Goal: Book appointment/travel/reservation

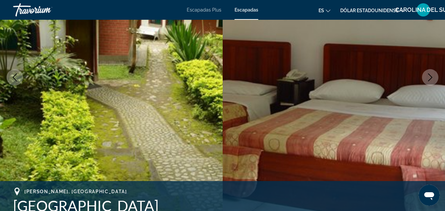
scroll to position [99, 0]
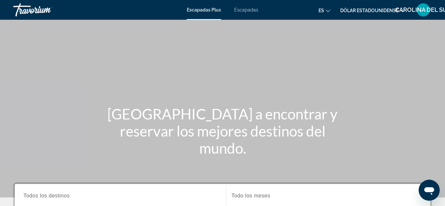
click at [241, 8] on font "Escapadas" at bounding box center [246, 9] width 24 height 5
click at [202, 10] on font "Escapadas Plus" at bounding box center [204, 9] width 35 height 5
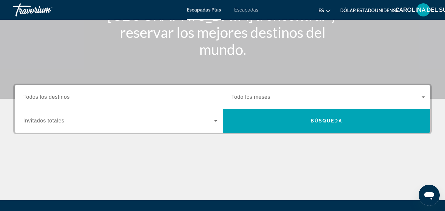
scroll to position [132, 0]
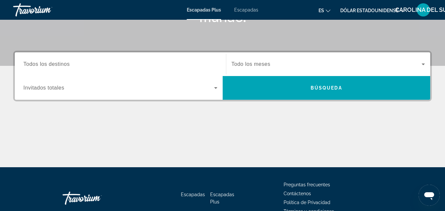
click at [177, 61] on input "Destination Todos los destinos" at bounding box center [120, 65] width 194 height 8
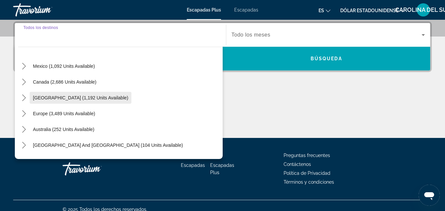
scroll to position [0, 0]
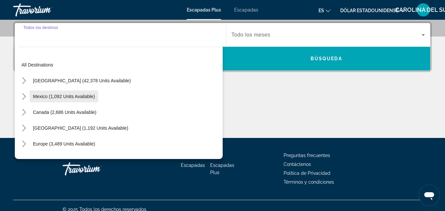
click at [31, 96] on span "Select destination: Mexico (1,092 units available)" at bounding box center [64, 97] width 69 height 16
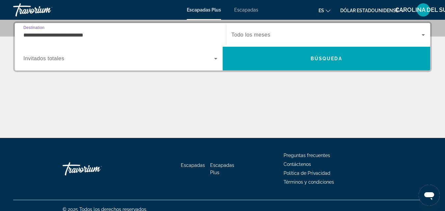
click at [108, 37] on input "**********" at bounding box center [120, 35] width 194 height 8
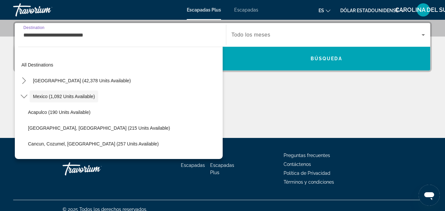
scroll to position [152, 0]
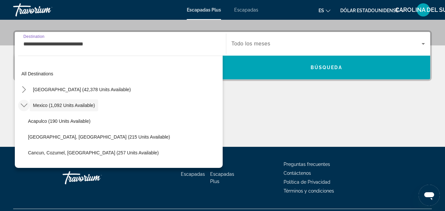
click at [23, 104] on icon "Toggle Mexico (1,092 units available) submenu" at bounding box center [24, 105] width 7 height 7
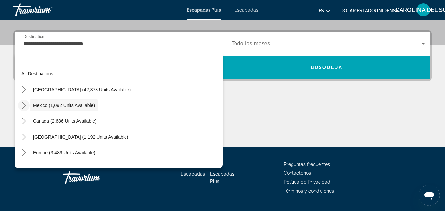
click at [23, 104] on icon "Toggle Mexico (1,092 units available) submenu" at bounding box center [24, 105] width 7 height 7
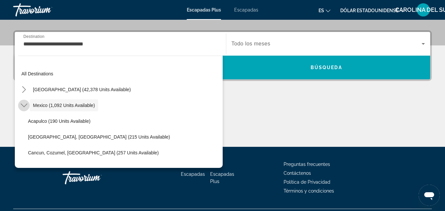
click at [22, 104] on icon "Toggle Mexico (1,092 units available) submenu" at bounding box center [24, 105] width 7 height 7
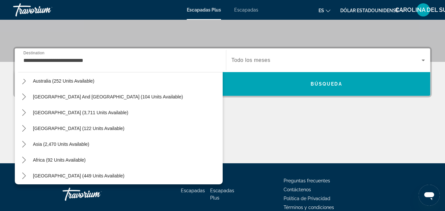
scroll to position [249, 0]
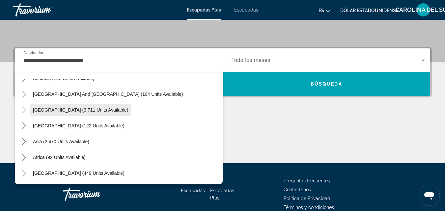
click at [57, 111] on span "[GEOGRAPHIC_DATA] (3,711 units available)" at bounding box center [80, 109] width 95 height 5
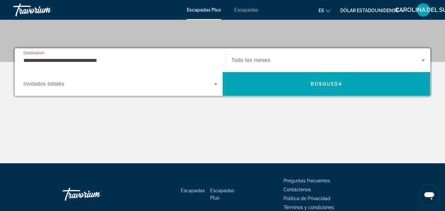
scroll to position [161, 0]
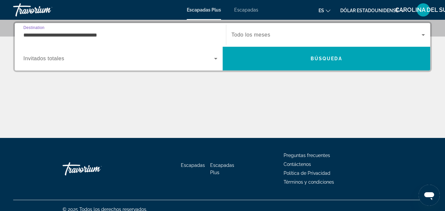
click at [32, 34] on input "**********" at bounding box center [120, 35] width 194 height 8
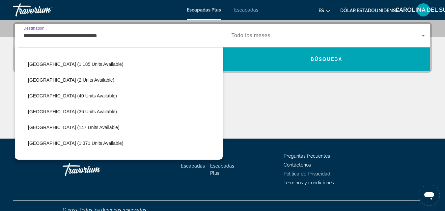
scroll to position [328, 0]
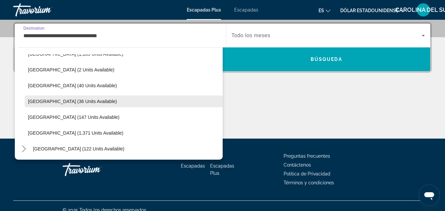
click at [39, 103] on span "[GEOGRAPHIC_DATA] (36 units available)" at bounding box center [72, 101] width 89 height 5
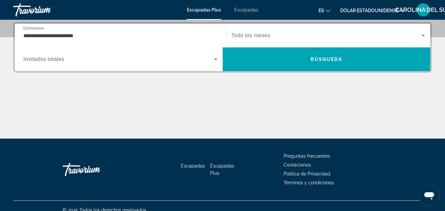
scroll to position [161, 0]
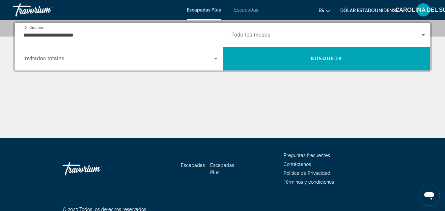
click at [109, 65] on div "Search widget" at bounding box center [120, 58] width 194 height 18
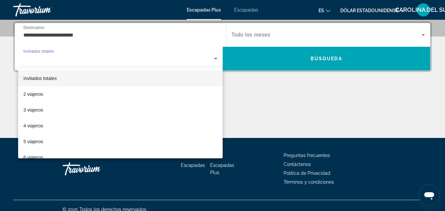
click at [109, 65] on div at bounding box center [222, 105] width 445 height 211
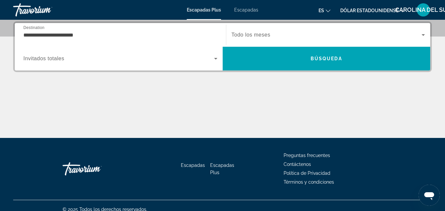
click at [109, 65] on div "Search widget" at bounding box center [120, 58] width 194 height 18
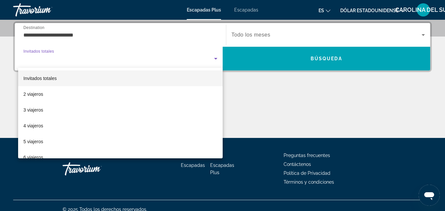
click at [83, 39] on div at bounding box center [222, 105] width 445 height 211
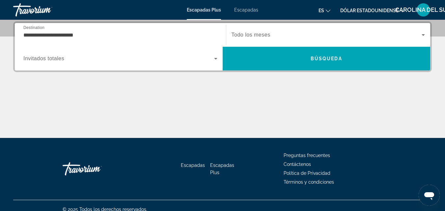
click at [83, 39] on div "**********" at bounding box center [120, 35] width 194 height 19
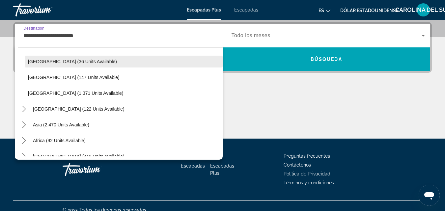
scroll to position [376, 0]
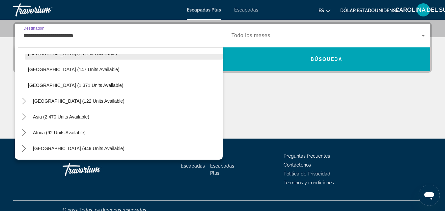
click at [65, 104] on span "Select destination: Central America (122 units available)" at bounding box center [79, 101] width 98 height 16
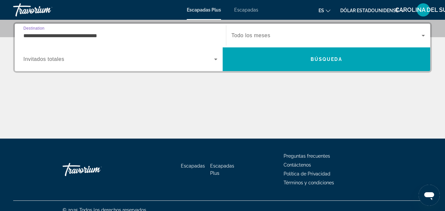
scroll to position [161, 0]
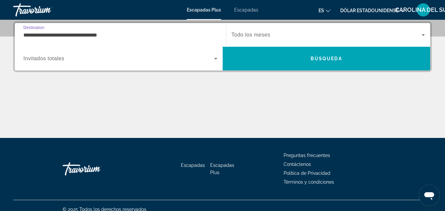
click at [89, 34] on input "**********" at bounding box center [120, 35] width 194 height 8
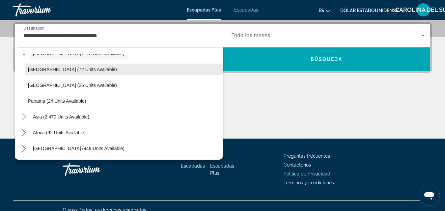
scroll to position [390, 0]
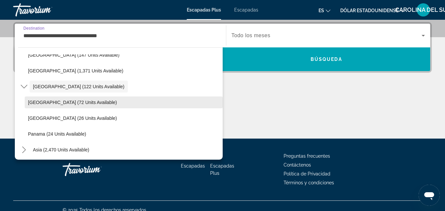
click at [63, 102] on span "[GEOGRAPHIC_DATA] (72 units available)" at bounding box center [72, 102] width 89 height 5
type input "**********"
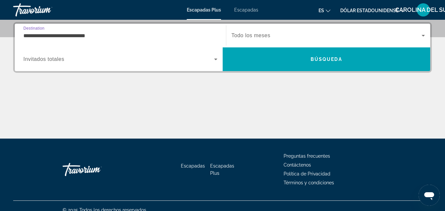
scroll to position [161, 0]
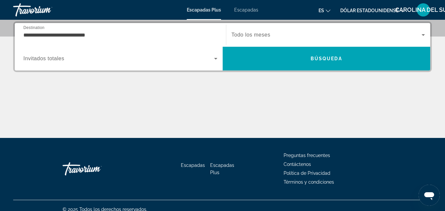
click at [280, 39] on div "Search widget" at bounding box center [329, 35] width 194 height 18
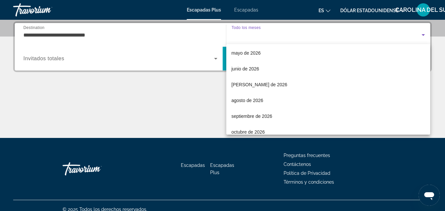
scroll to position [132, 0]
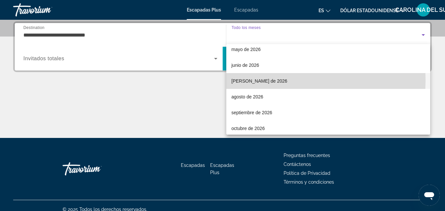
click at [258, 80] on mat-option "[PERSON_NAME] de 2026" at bounding box center [328, 81] width 204 height 16
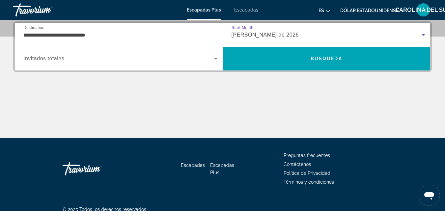
click at [211, 58] on span "Search widget" at bounding box center [118, 59] width 191 height 8
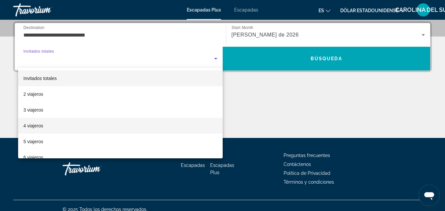
scroll to position [33, 0]
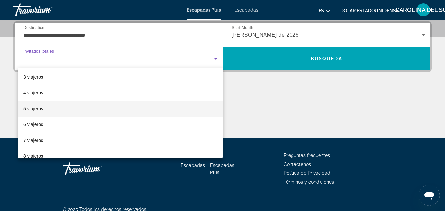
click at [47, 108] on mat-option "5 viajeros" at bounding box center [120, 109] width 205 height 16
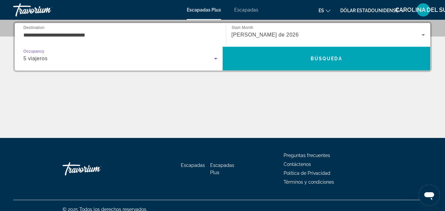
click at [216, 59] on icon "Search widget" at bounding box center [215, 59] width 3 height 2
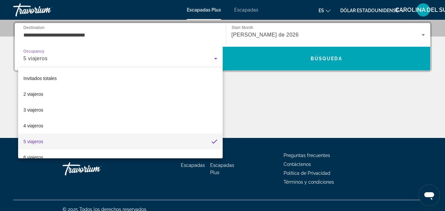
click at [216, 59] on div at bounding box center [222, 105] width 445 height 211
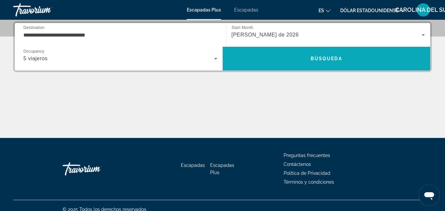
click at [339, 59] on span "Búsqueda" at bounding box center [327, 58] width 32 height 5
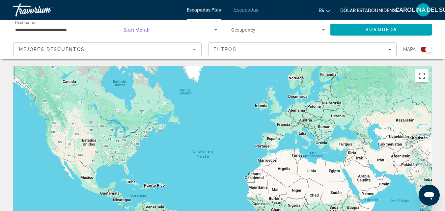
drag, startPoint x: 123, startPoint y: 26, endPoint x: 150, endPoint y: 26, distance: 27.0
click at [150, 26] on span "Search widget" at bounding box center [169, 30] width 91 height 8
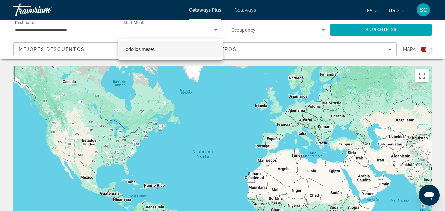
click at [160, 20] on div at bounding box center [222, 105] width 445 height 211
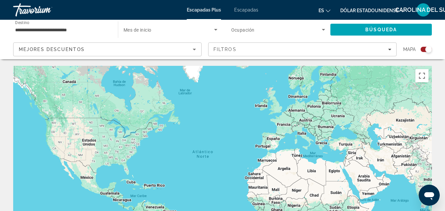
click at [261, 67] on div "Contenido principal" at bounding box center [222, 165] width 419 height 198
click at [209, 30] on span "Widget de búsqueda" at bounding box center [169, 30] width 91 height 8
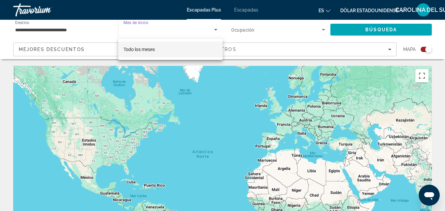
click at [217, 30] on div at bounding box center [222, 105] width 445 height 211
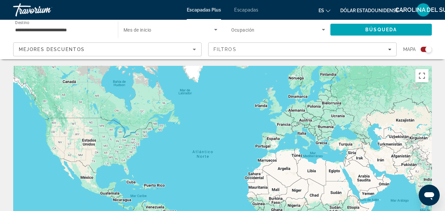
click at [318, 32] on span "Widget de búsqueda" at bounding box center [276, 30] width 91 height 8
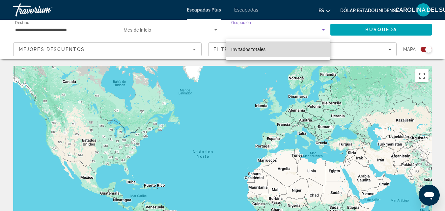
click at [294, 50] on mat-option "Invitados totales" at bounding box center [278, 50] width 105 height 16
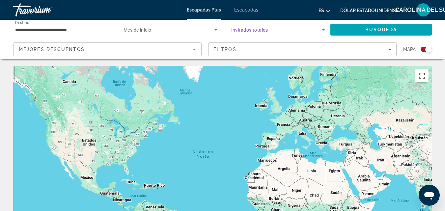
click at [301, 28] on span "Widget de búsqueda" at bounding box center [276, 30] width 91 height 8
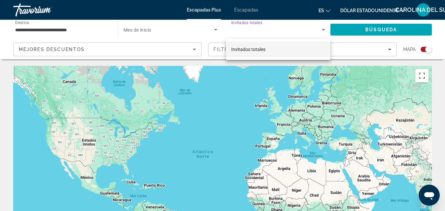
click at [301, 28] on div at bounding box center [222, 105] width 445 height 211
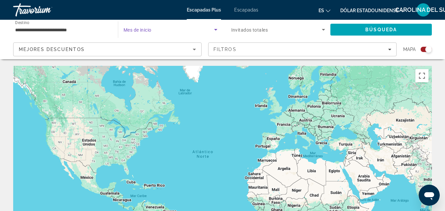
click at [218, 29] on icon "Widget de búsqueda" at bounding box center [216, 30] width 8 height 8
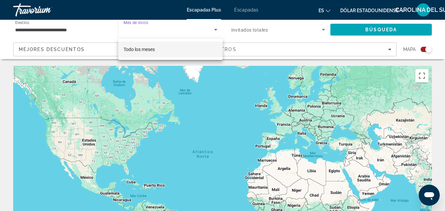
click at [183, 31] on div at bounding box center [222, 105] width 445 height 211
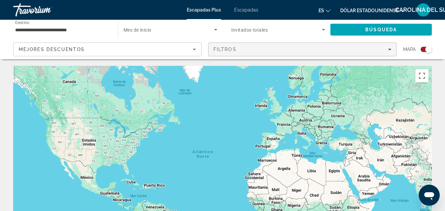
click at [376, 50] on div "Filtros" at bounding box center [303, 49] width 178 height 5
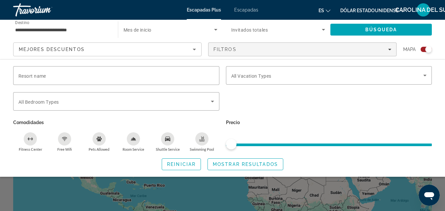
click at [195, 50] on icon "Ordenar por" at bounding box center [194, 50] width 3 height 2
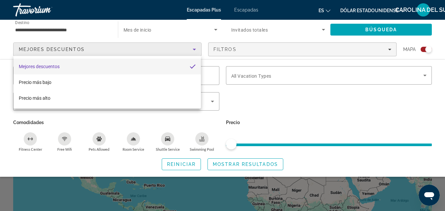
click at [269, 105] on div at bounding box center [222, 105] width 445 height 211
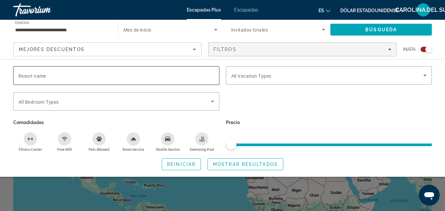
click at [66, 74] on input "Resort name" at bounding box center [116, 76] width 196 height 8
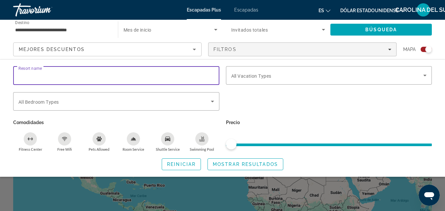
click at [66, 74] on input "Resort name" at bounding box center [116, 76] width 196 height 8
click at [116, 71] on div "Widget de búsqueda" at bounding box center [116, 75] width 196 height 19
click at [382, 27] on font "Búsqueda" at bounding box center [381, 29] width 32 height 5
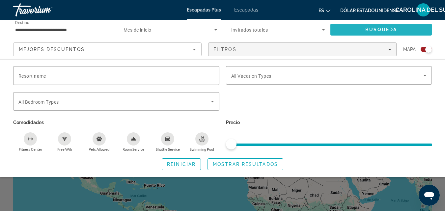
click at [382, 27] on font "Búsqueda" at bounding box center [381, 29] width 32 height 5
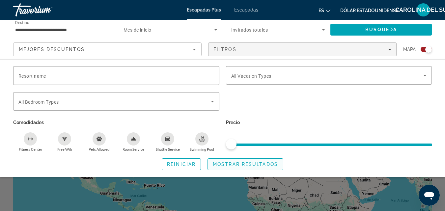
click at [236, 162] on span "Mostrar resultados" at bounding box center [245, 164] width 65 height 5
click at [71, 73] on input "Resort name" at bounding box center [116, 76] width 196 height 8
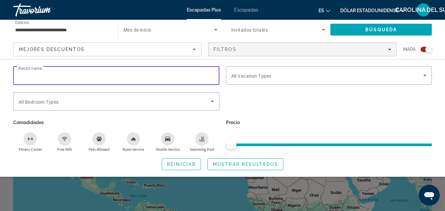
click at [243, 8] on font "Escapadas" at bounding box center [246, 9] width 24 height 5
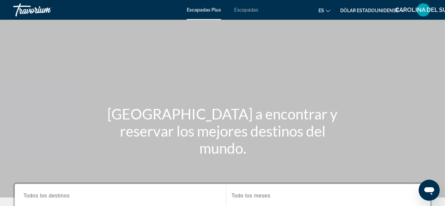
click at [249, 11] on font "Escapadas" at bounding box center [246, 9] width 24 height 5
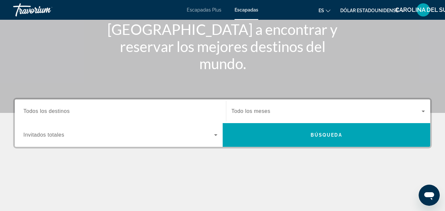
scroll to position [99, 0]
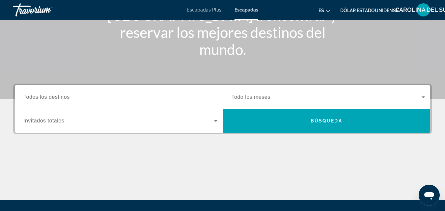
click at [110, 96] on input "Destination Todos los destinos" at bounding box center [120, 98] width 194 height 8
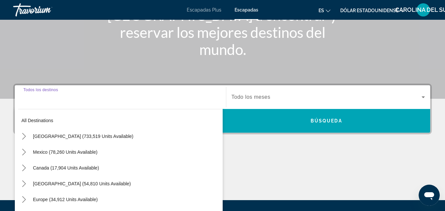
scroll to position [161, 0]
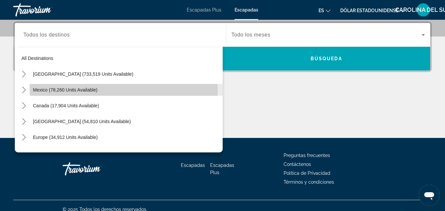
click at [64, 89] on span "Mexico (78,260 units available)" at bounding box center [65, 89] width 65 height 5
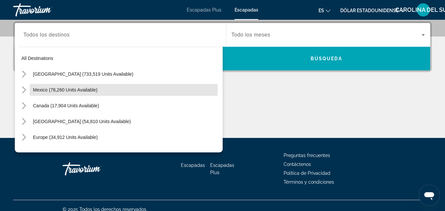
type input "**********"
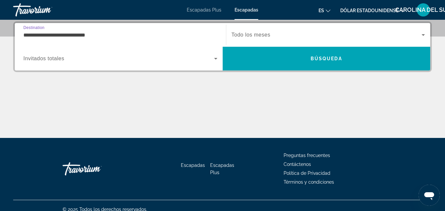
click at [104, 33] on input "**********" at bounding box center [120, 35] width 194 height 8
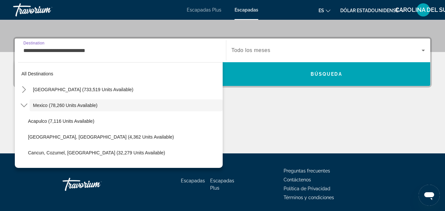
click at [103, 47] on input "**********" at bounding box center [120, 51] width 194 height 8
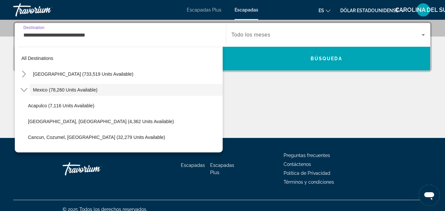
click at [120, 31] on input "**********" at bounding box center [120, 35] width 194 height 8
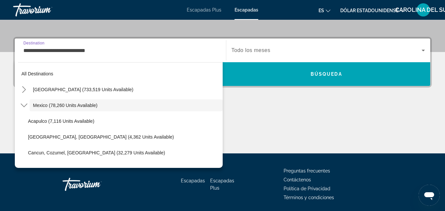
click at [37, 47] on input "**********" at bounding box center [120, 51] width 194 height 8
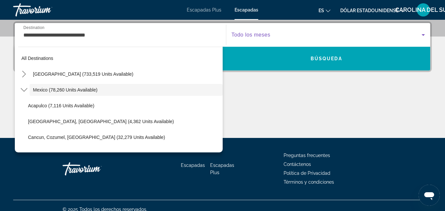
click at [280, 35] on span "Search widget" at bounding box center [327, 35] width 190 height 8
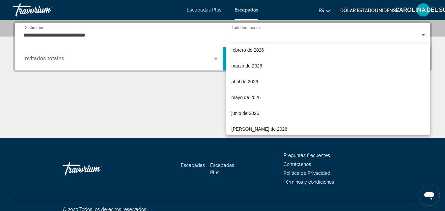
scroll to position [99, 0]
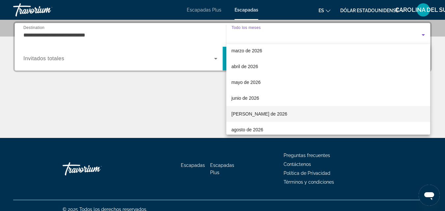
click at [249, 114] on font "[PERSON_NAME] de 2026" at bounding box center [260, 113] width 56 height 5
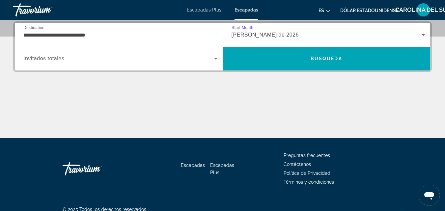
click at [154, 58] on span "Search widget" at bounding box center [118, 59] width 191 height 8
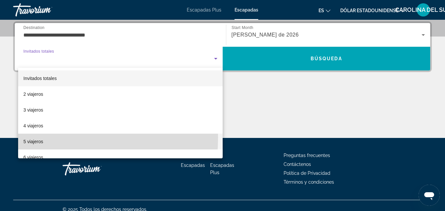
click at [37, 138] on span "5 viajeros" at bounding box center [33, 142] width 20 height 8
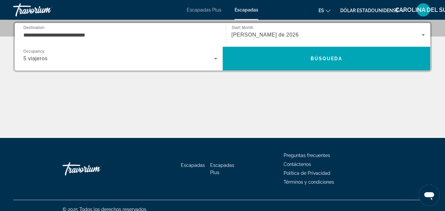
click at [182, 28] on div "**********" at bounding box center [120, 35] width 194 height 19
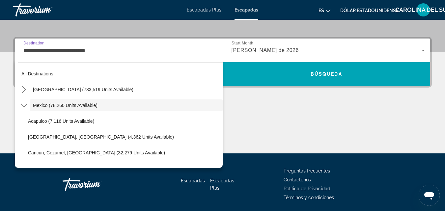
click at [124, 49] on input "**********" at bounding box center [120, 51] width 194 height 8
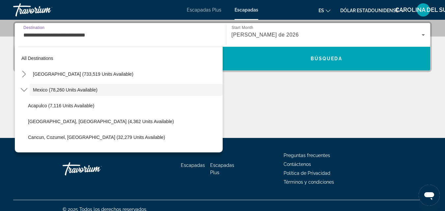
click at [102, 34] on input "**********" at bounding box center [120, 35] width 194 height 8
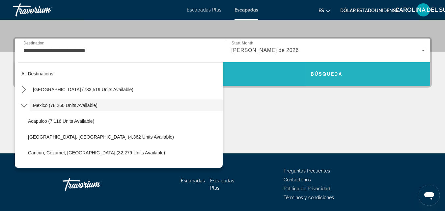
click at [358, 85] on span "Search" at bounding box center [327, 74] width 208 height 24
